Goal: Information Seeking & Learning: Learn about a topic

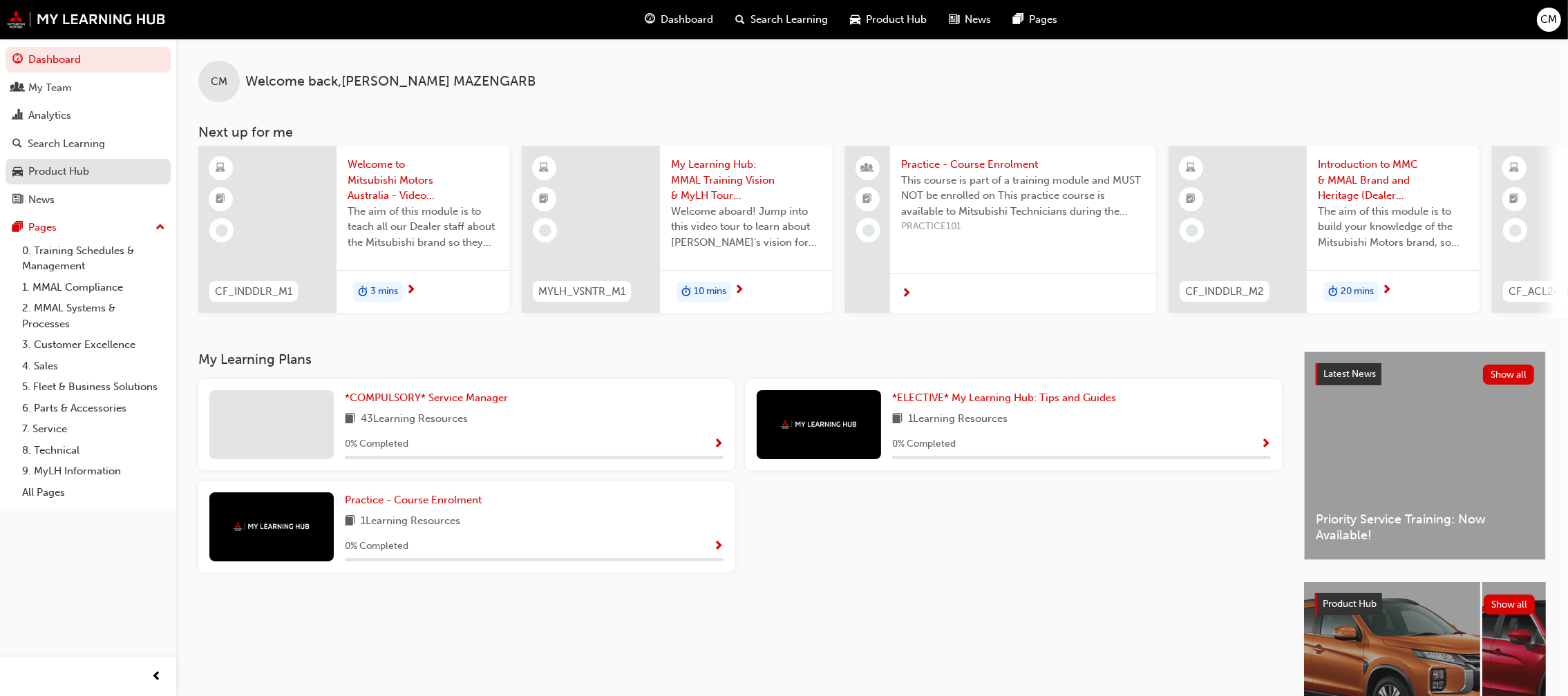
click at [57, 170] on div "Product Hub" at bounding box center [59, 171] width 61 height 16
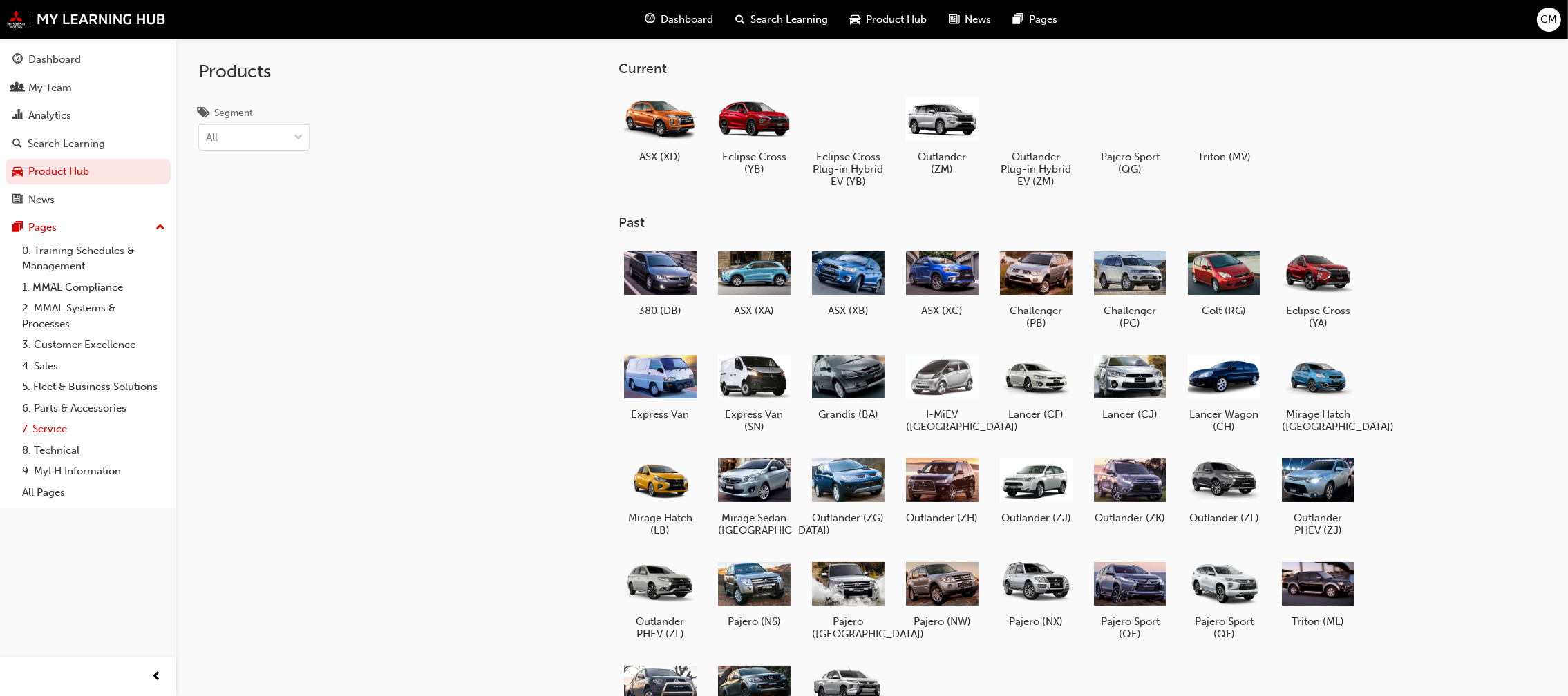
click at [35, 434] on link "7. Service" at bounding box center [94, 429] width 154 height 21
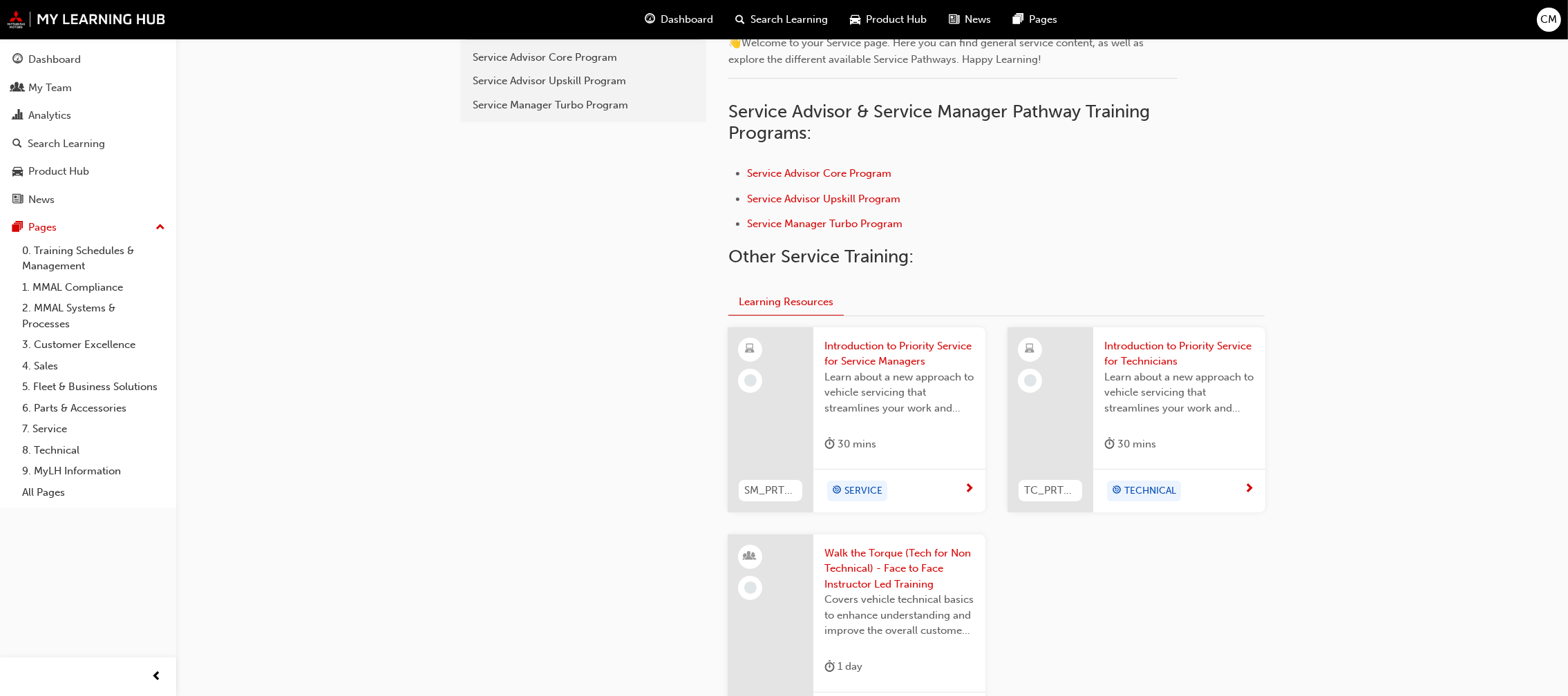
scroll to position [193, 0]
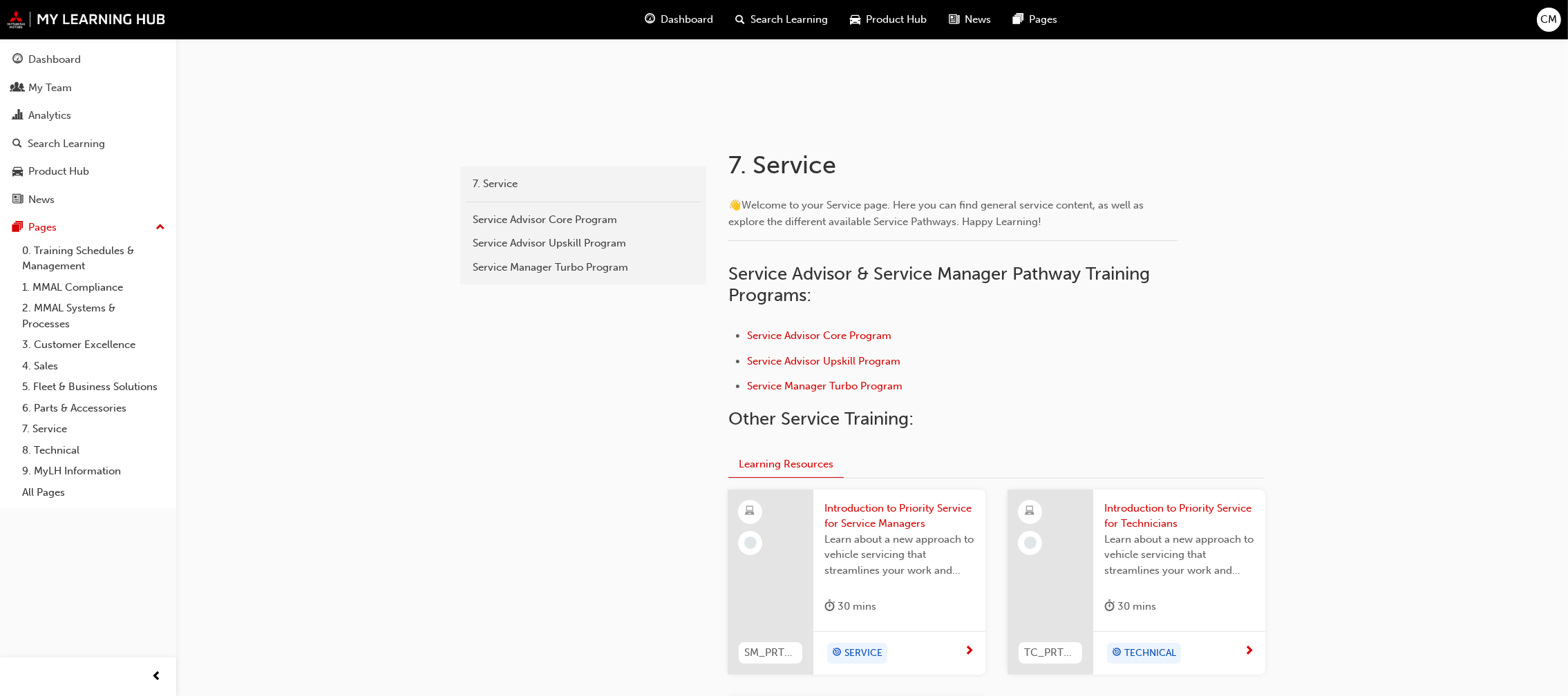
click at [754, 14] on span "Search Learning" at bounding box center [789, 20] width 78 height 16
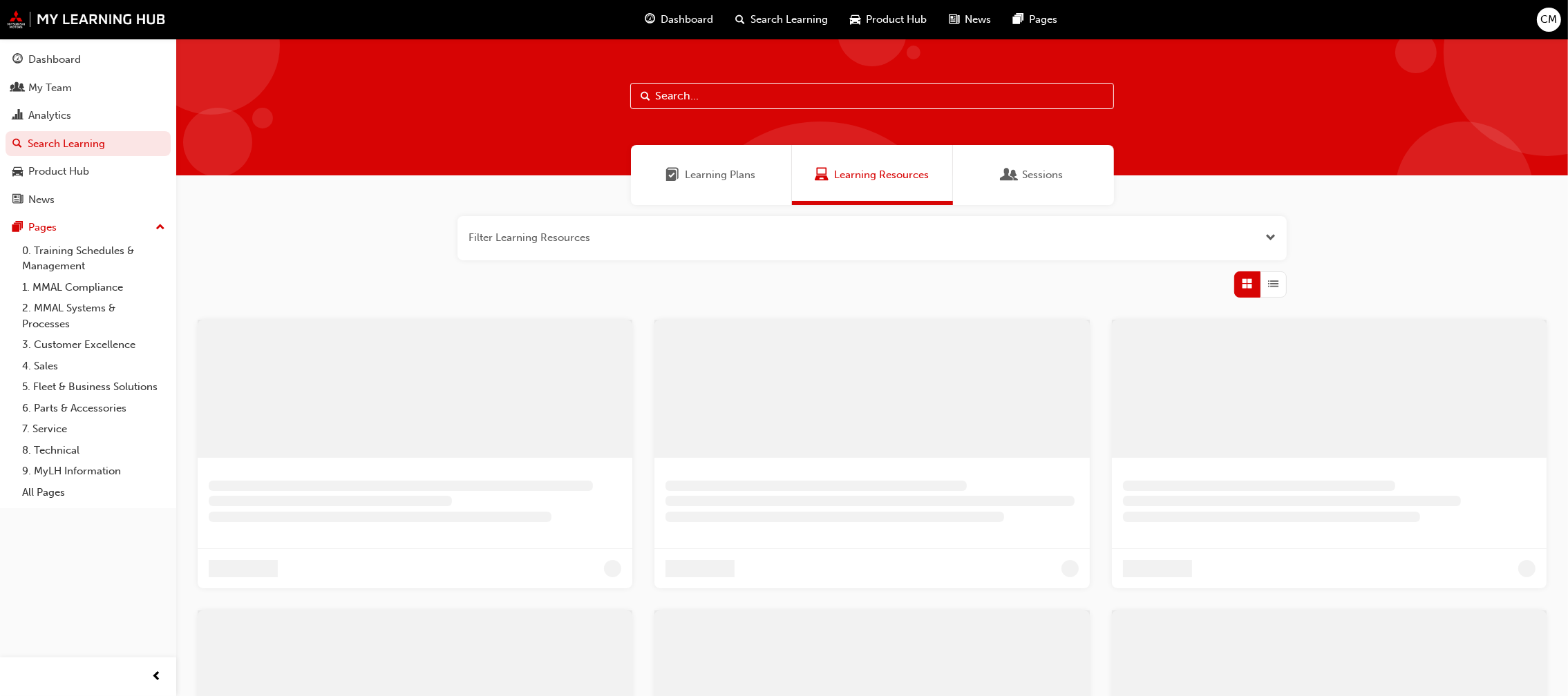
click at [733, 94] on input "text" at bounding box center [872, 95] width 484 height 26
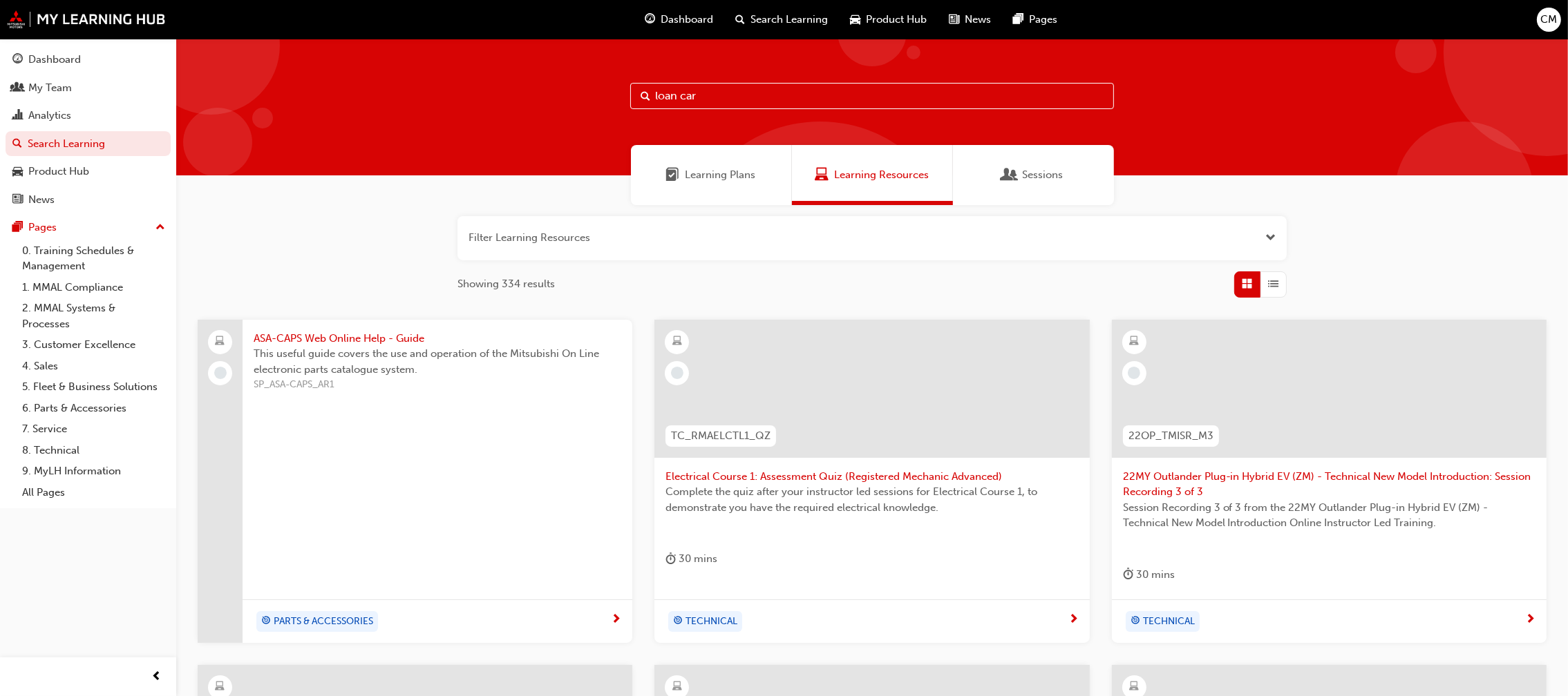
type input "loan car"
